Goal: Navigation & Orientation: Find specific page/section

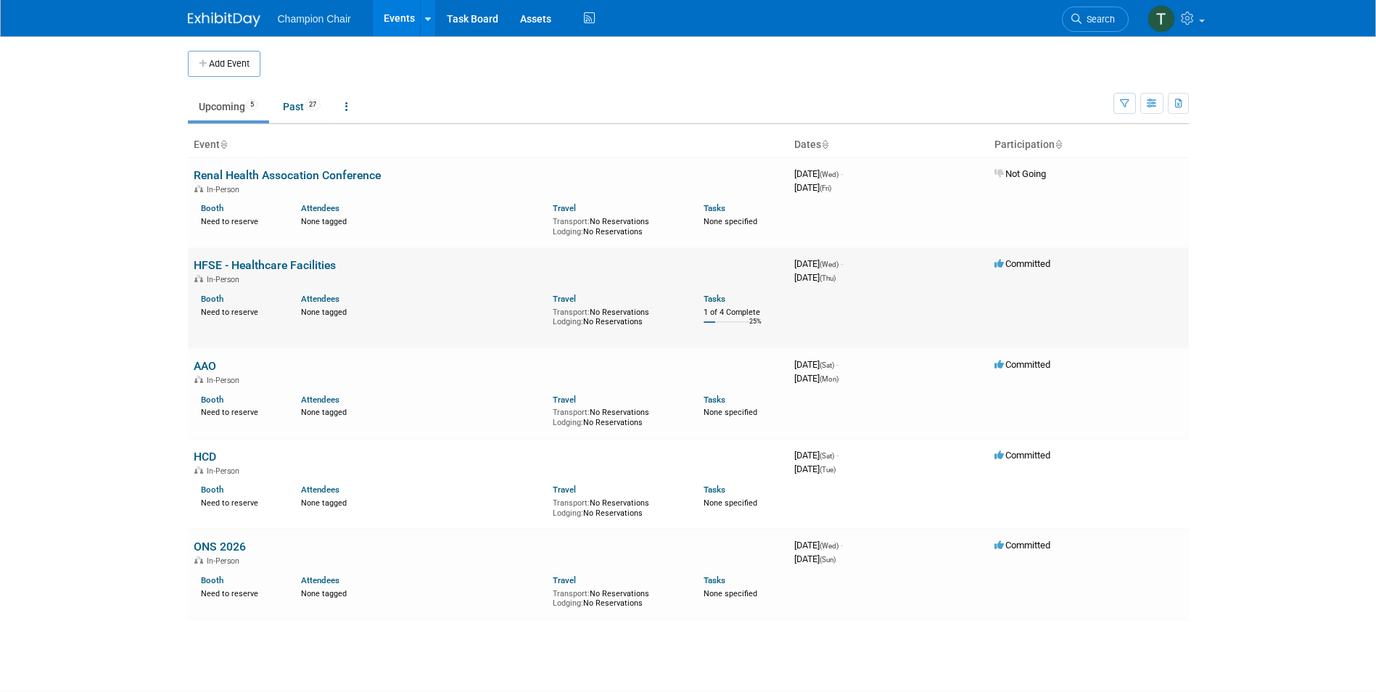
click at [230, 263] on link "HFSE - Healthcare Facilities" at bounding box center [265, 265] width 142 height 14
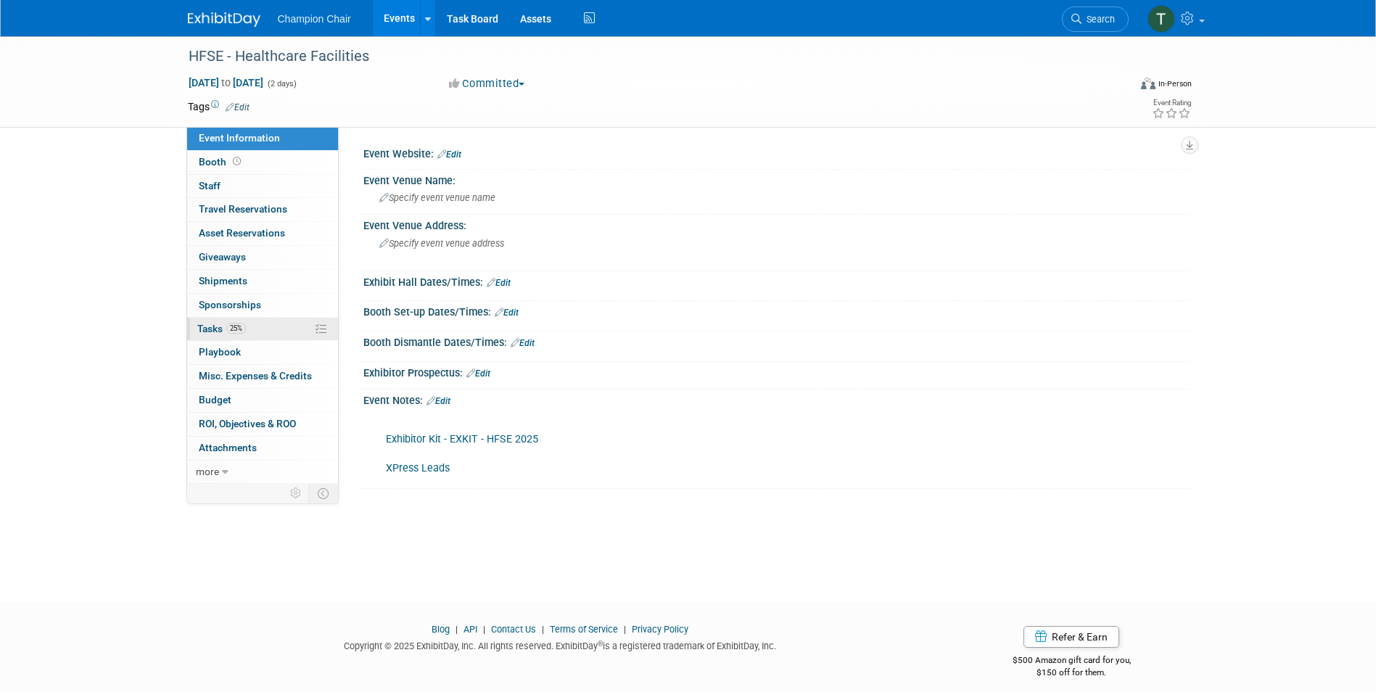
click at [218, 332] on span "Tasks 25%" at bounding box center [221, 329] width 49 height 12
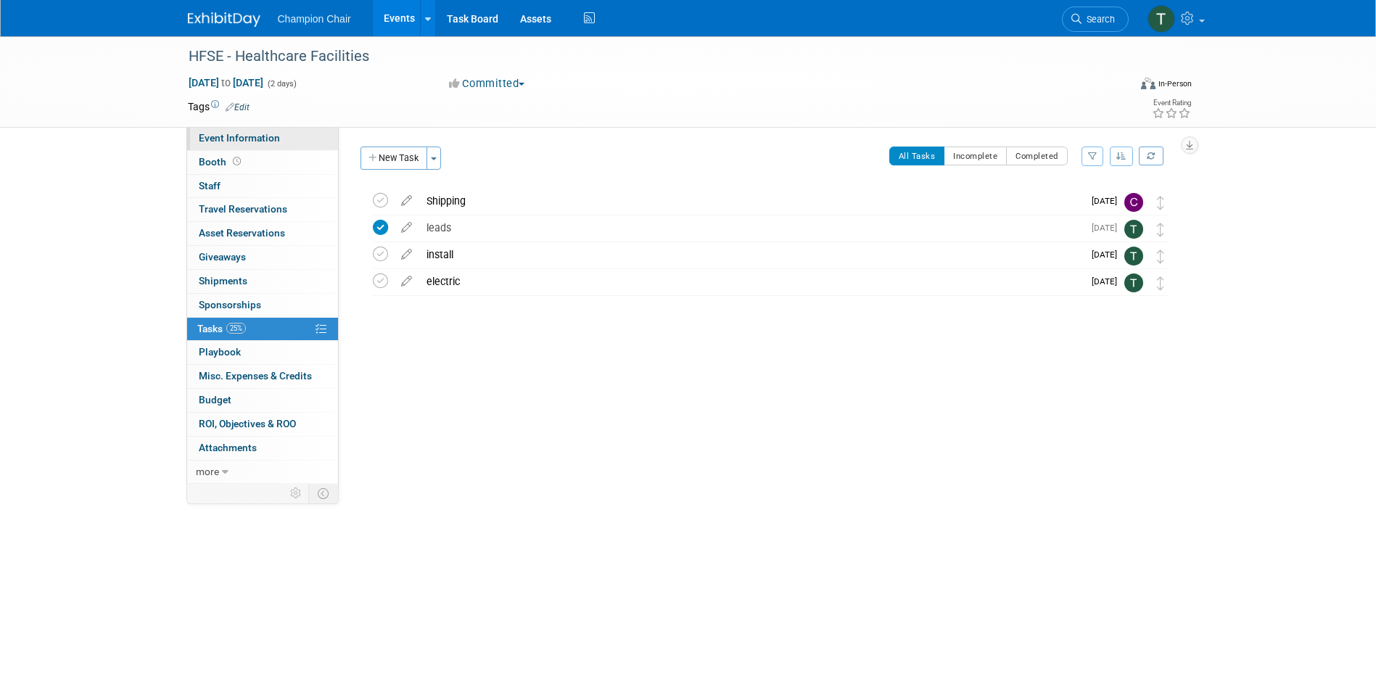
click at [234, 142] on span "Event Information" at bounding box center [239, 138] width 81 height 12
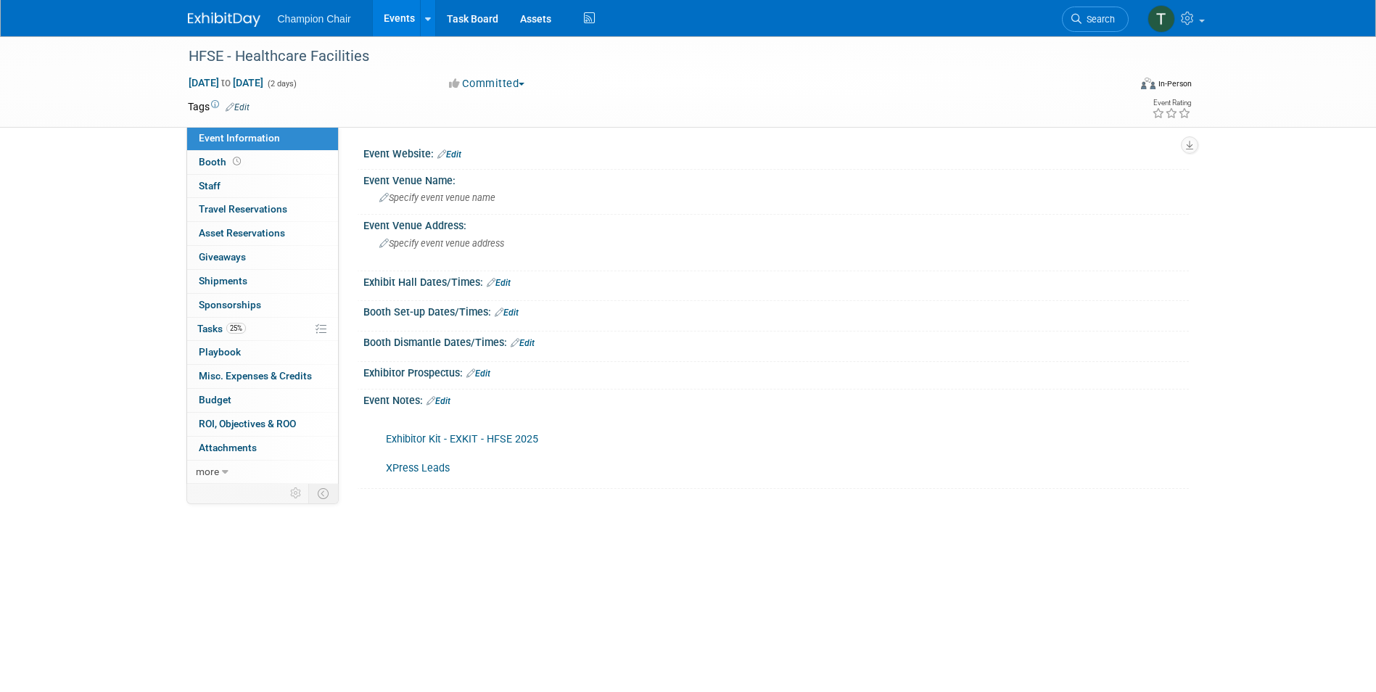
click at [469, 433] on link "Exhibitor Kit - EXKIT - HFSE 2025" at bounding box center [462, 439] width 152 height 12
click at [215, 335] on link "25% Tasks 25%" at bounding box center [262, 329] width 151 height 23
